Goal: Information Seeking & Learning: Compare options

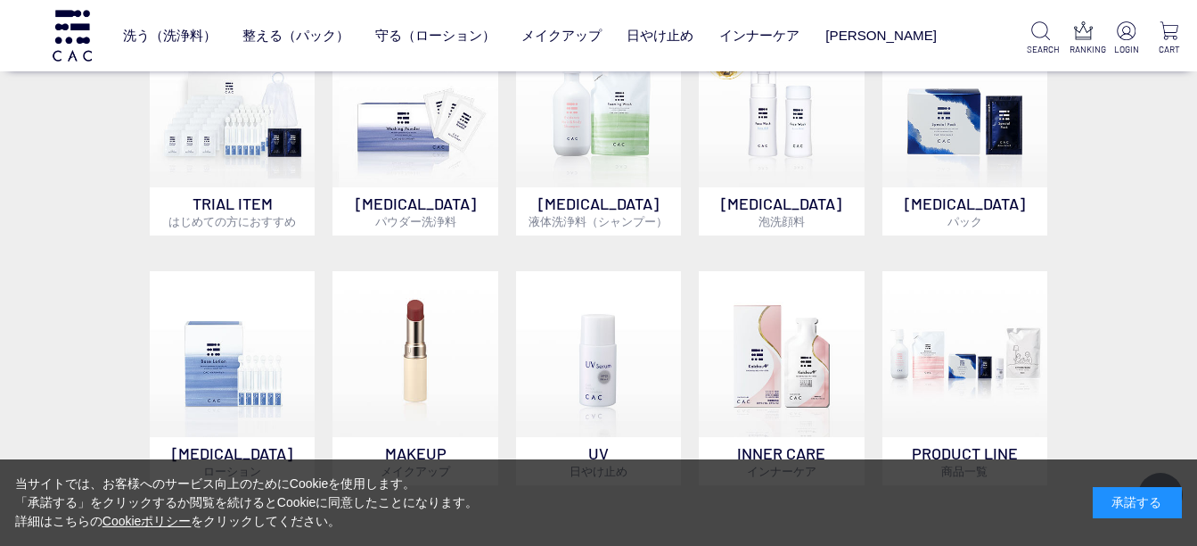
scroll to position [891, 0]
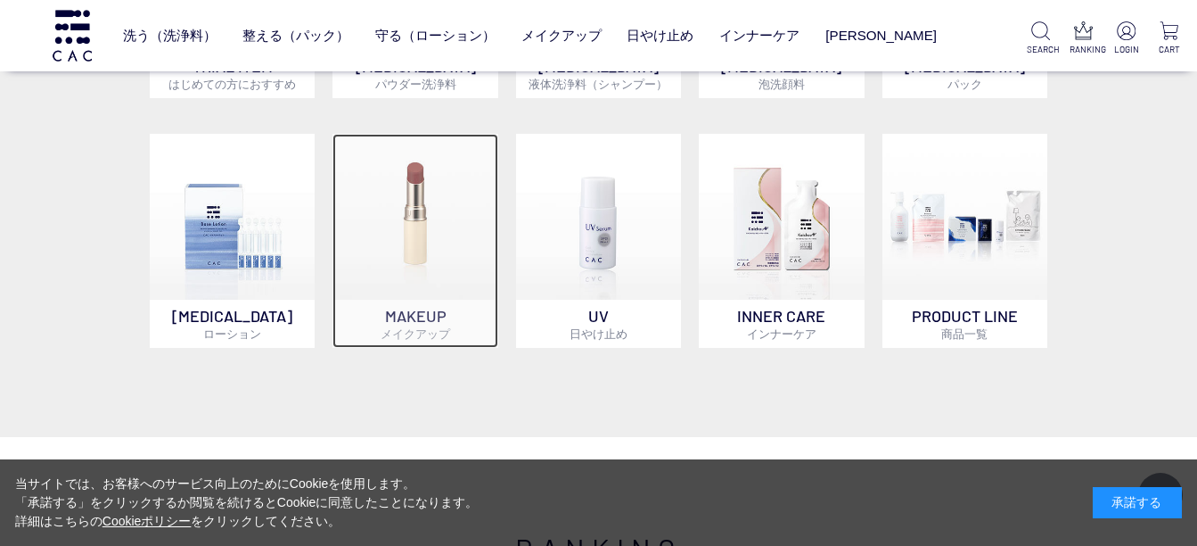
click at [420, 263] on img at bounding box center [415, 216] width 165 height 165
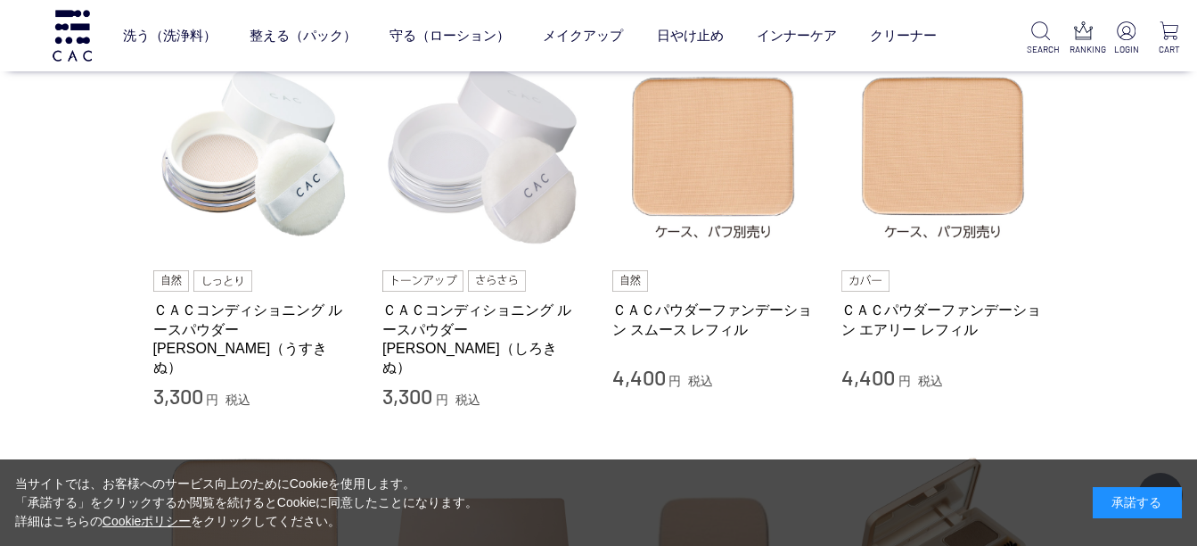
scroll to position [446, 0]
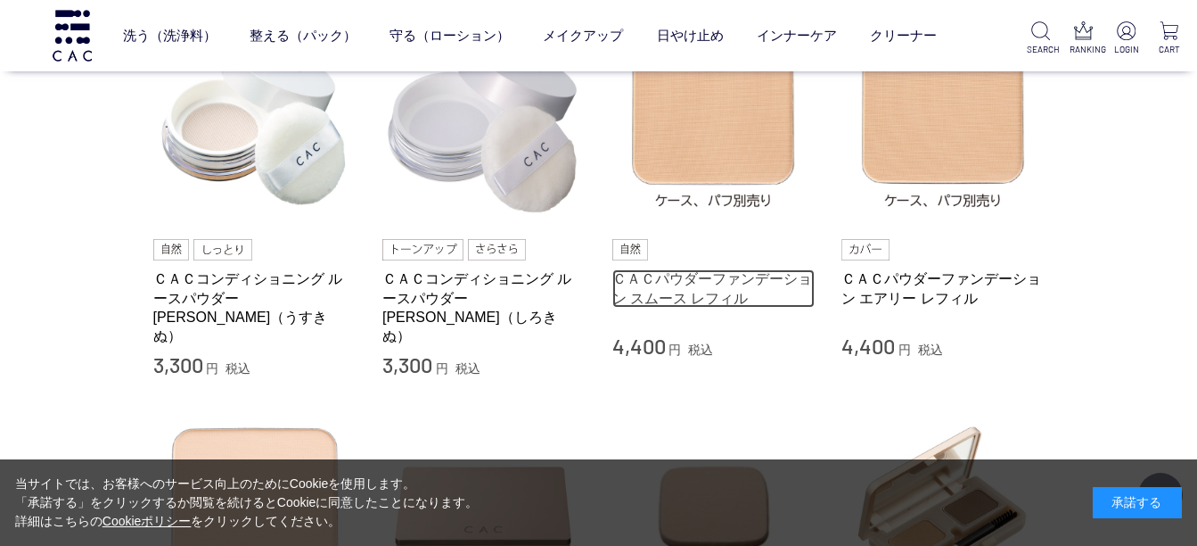
click at [700, 279] on link "ＣＡＣパウダーファンデーション スムース レフィル" at bounding box center [713, 288] width 203 height 38
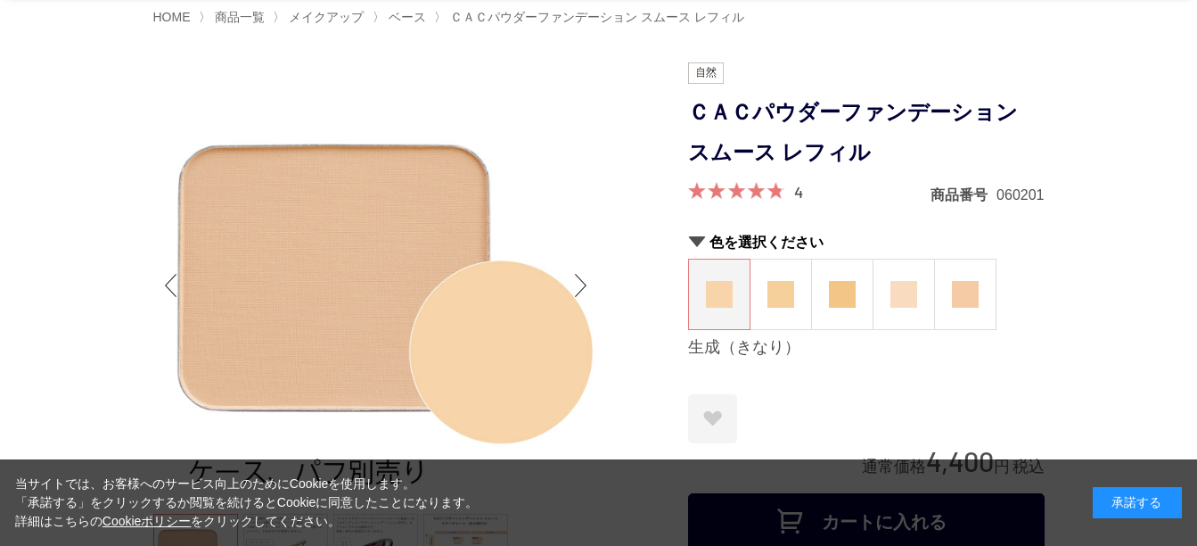
scroll to position [89, 0]
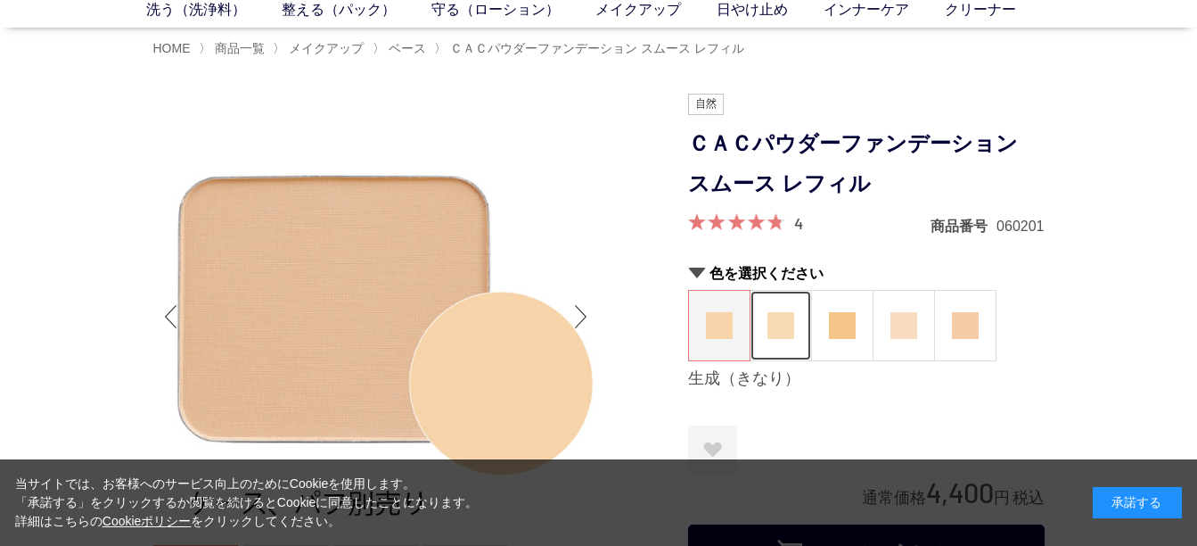
click at [787, 319] on img at bounding box center [781, 325] width 27 height 27
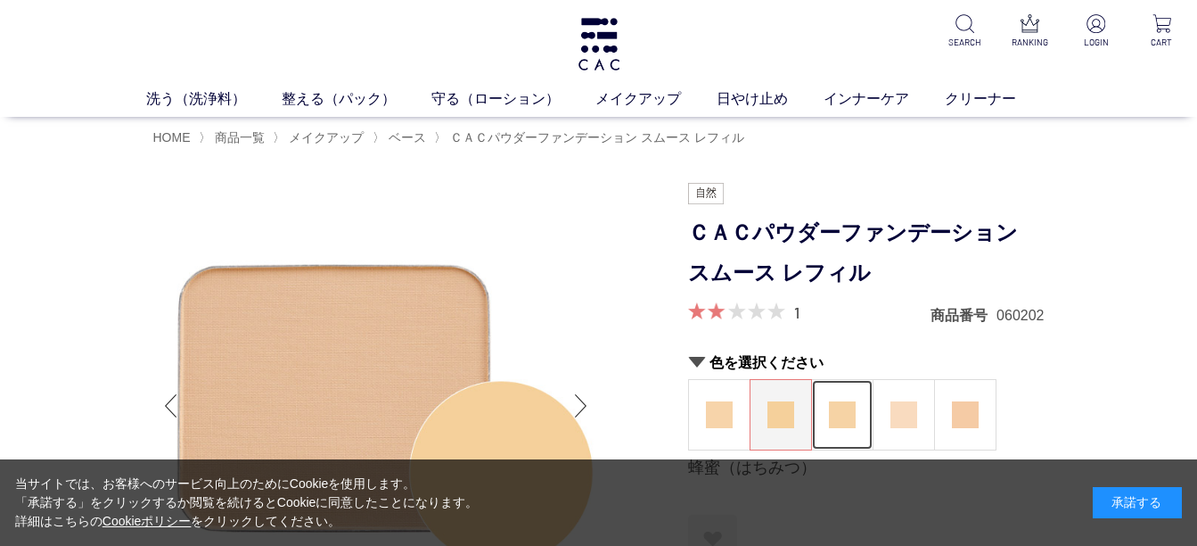
click at [841, 409] on img at bounding box center [842, 414] width 27 height 27
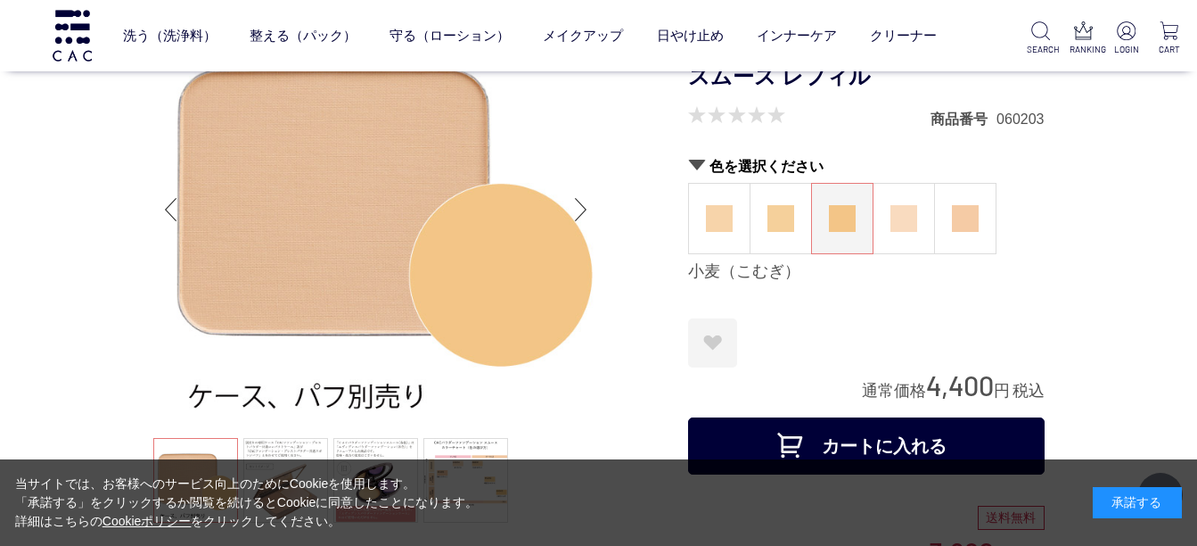
scroll to position [178, 0]
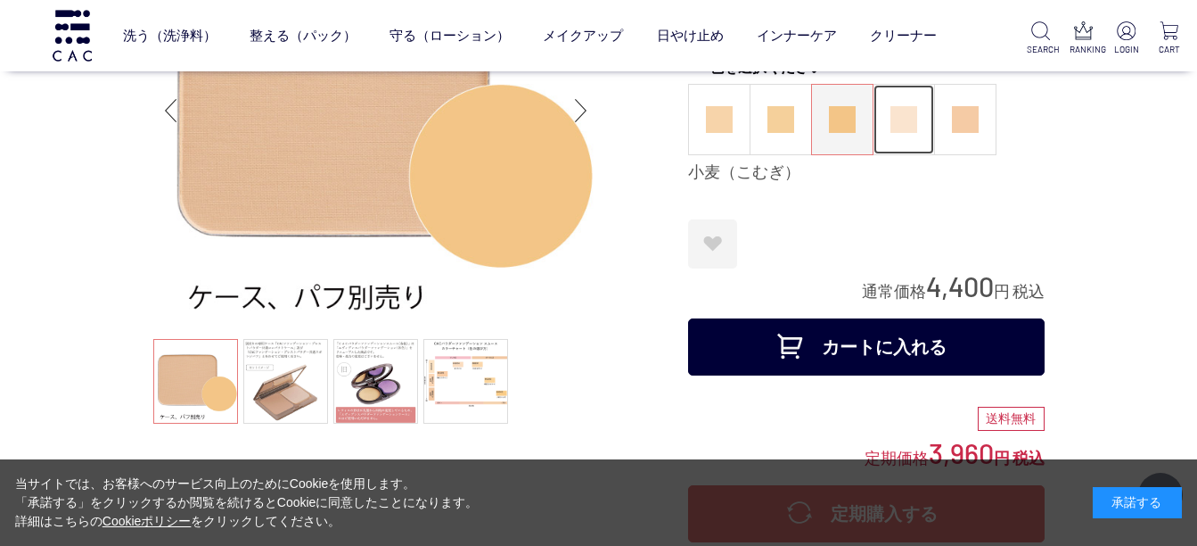
click at [904, 131] on img at bounding box center [904, 119] width 27 height 27
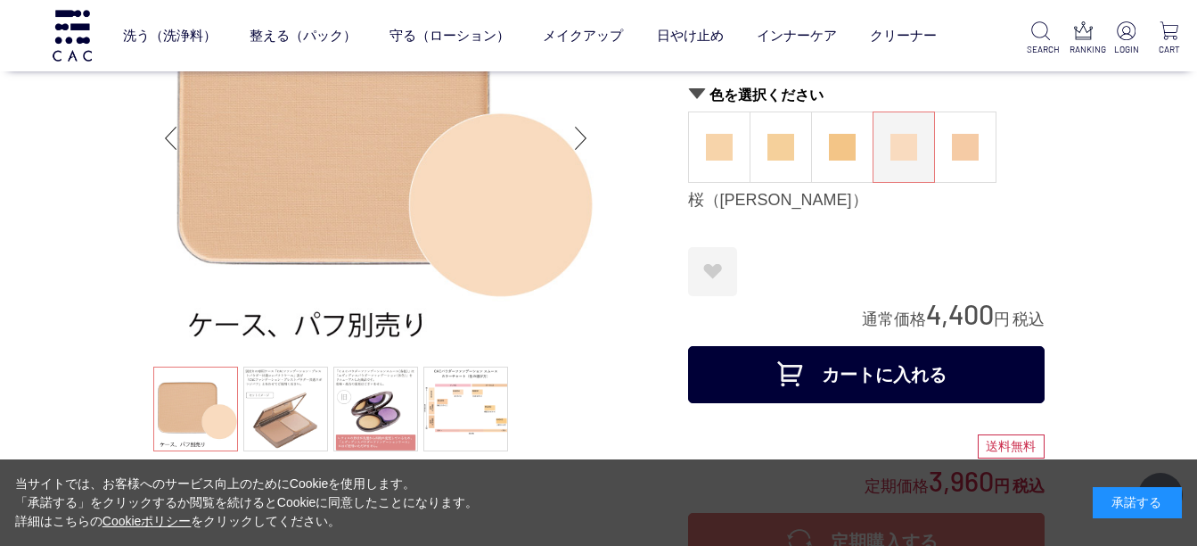
scroll to position [178, 0]
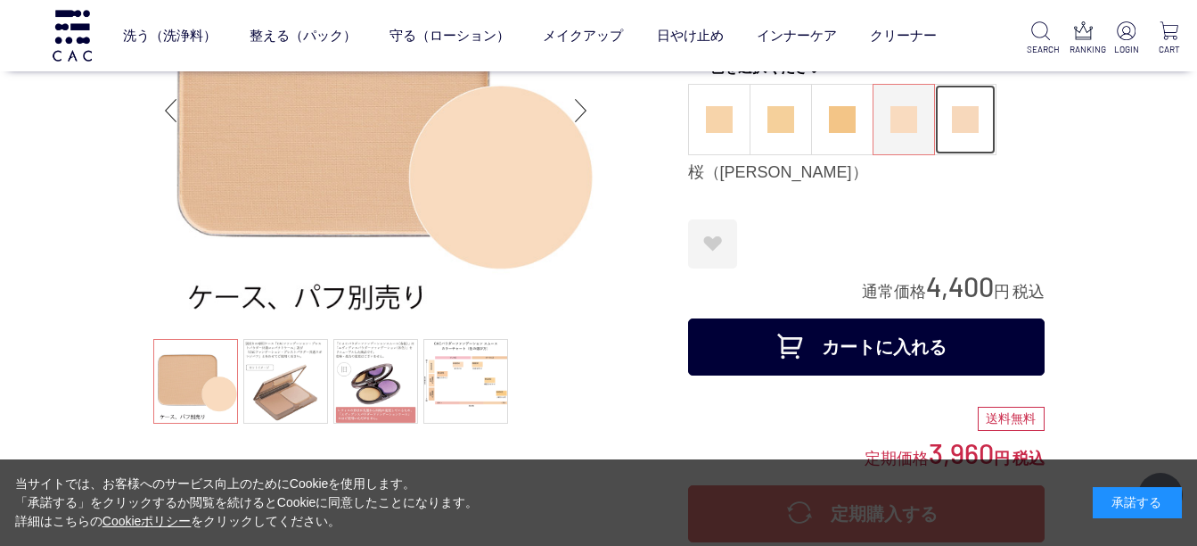
click at [964, 124] on img at bounding box center [965, 119] width 27 height 27
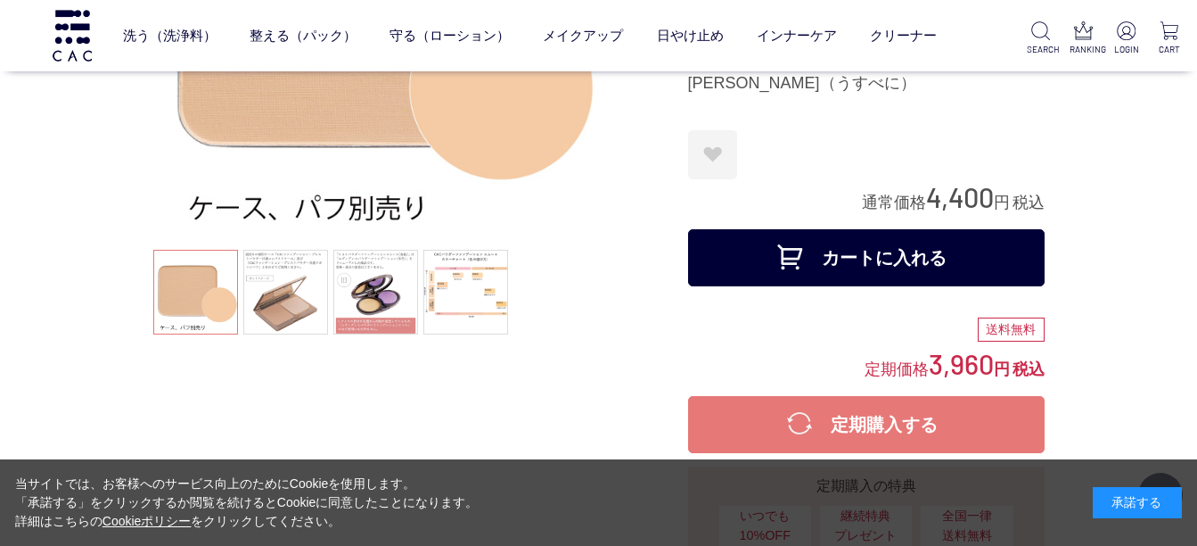
scroll to position [178, 0]
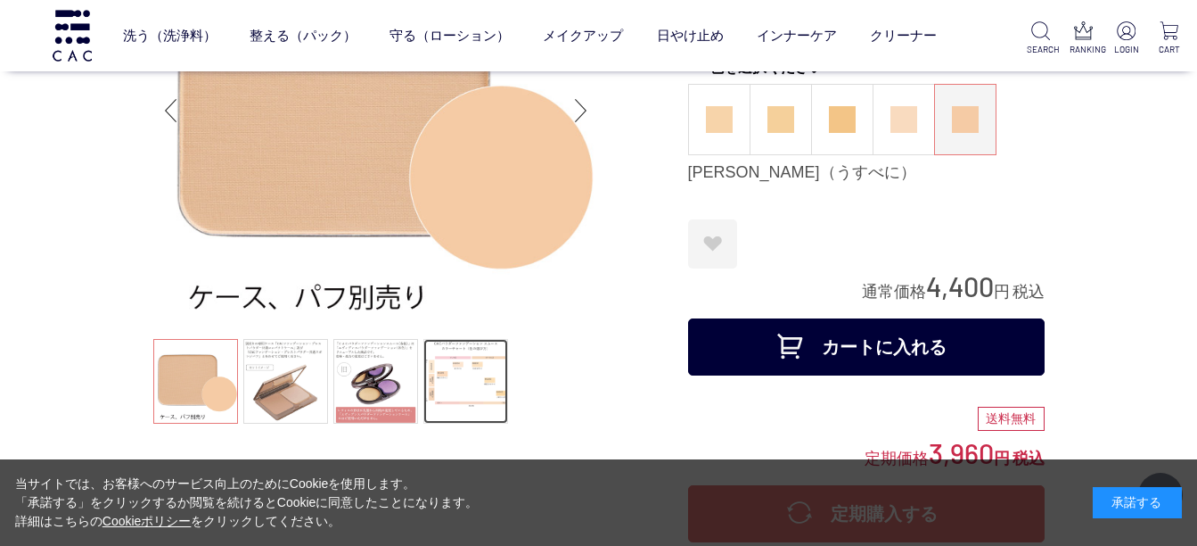
click at [481, 375] on link at bounding box center [465, 381] width 85 height 85
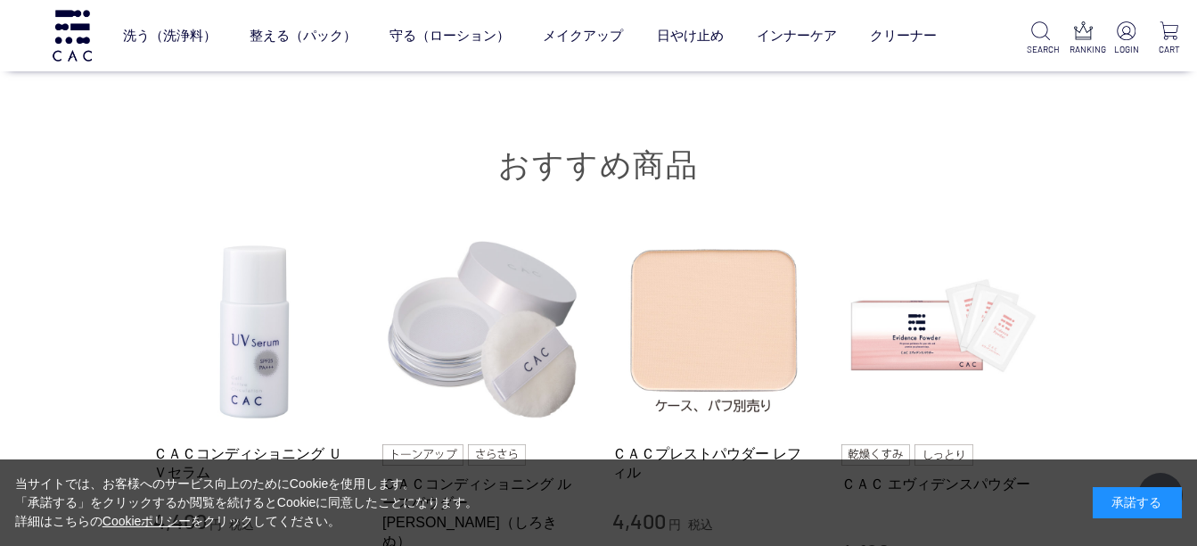
scroll to position [3298, 0]
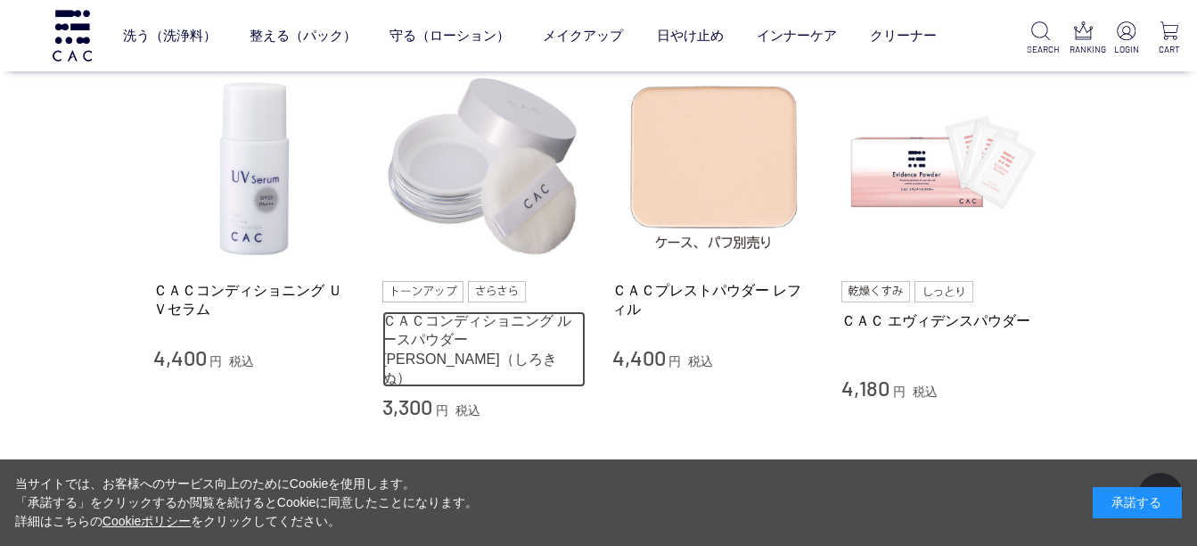
click at [429, 327] on link "ＣＡＣコンディショニング ルースパウダー [PERSON_NAME]（しろきぬ）" at bounding box center [483, 349] width 203 height 76
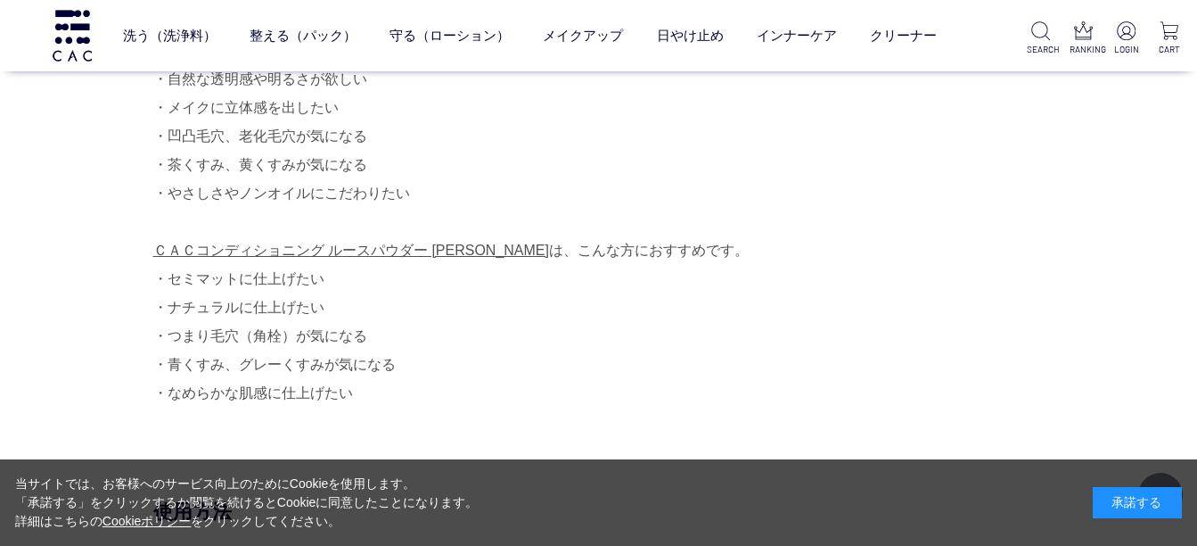
scroll to position [1248, 0]
